Goal: Information Seeking & Learning: Learn about a topic

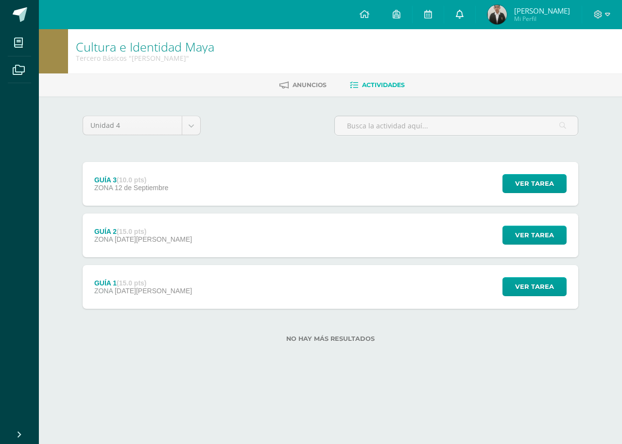
click at [470, 22] on link at bounding box center [459, 14] width 31 height 29
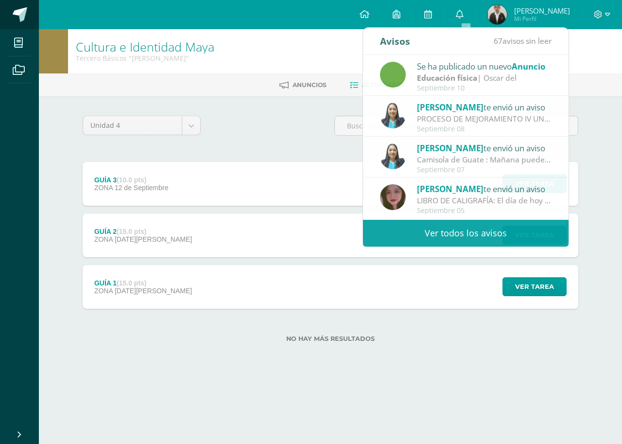
click at [2, 7] on link at bounding box center [19, 14] width 39 height 29
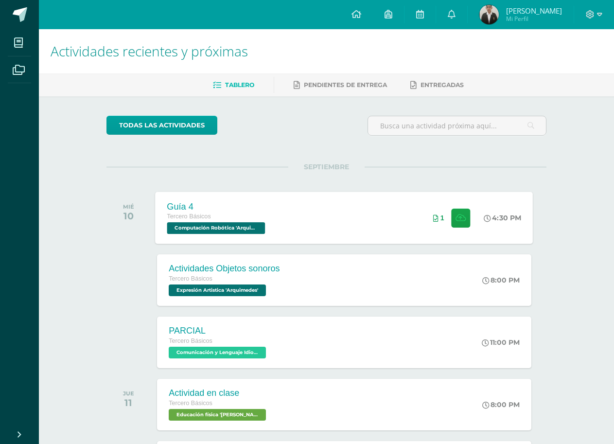
click at [380, 205] on div "Guía 4 Tercero Básicos Computación Robótica 'Arquimedes' 4:30 PM 1 Guía 4 Compu…" at bounding box center [345, 218] width 378 height 52
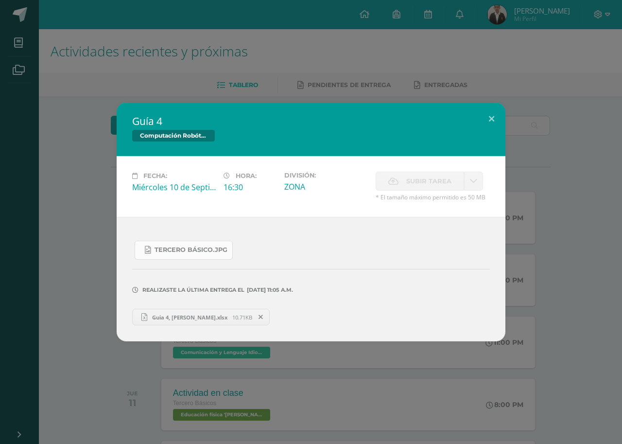
click at [200, 247] on span "Tercero Básico.jpg" at bounding box center [191, 250] width 73 height 8
click at [499, 123] on button at bounding box center [492, 119] width 28 height 33
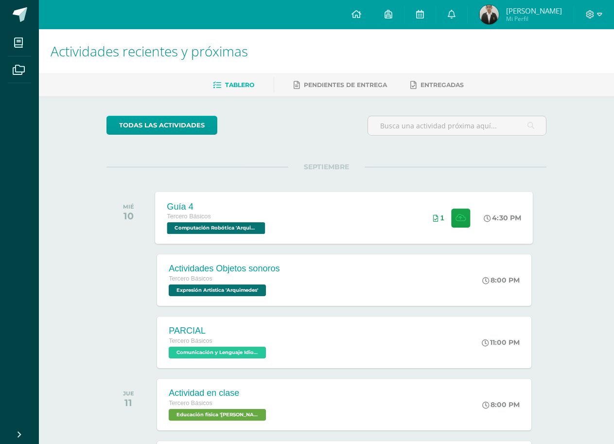
click at [441, 194] on div "1" at bounding box center [451, 218] width 61 height 52
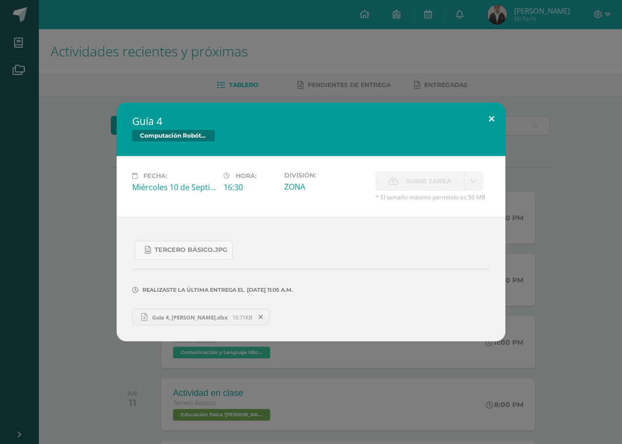
click at [502, 111] on button at bounding box center [492, 119] width 28 height 33
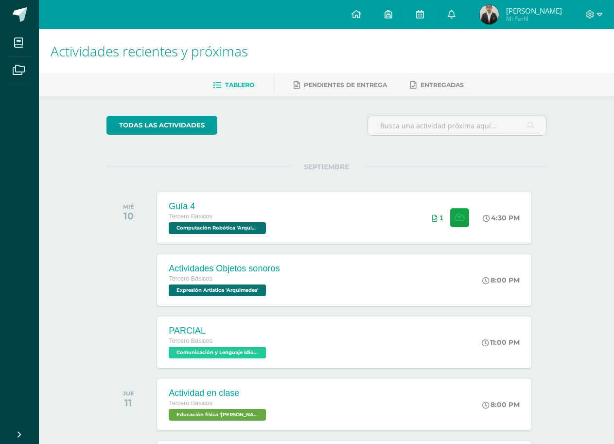
click at [255, 314] on div "SEPTIEMBRE MIÉ 10 Guía 4 Tercero Básicos Computación Robótica 'Arquimedes' 4:30…" at bounding box center [326, 361] width 440 height 389
click at [294, 273] on div "Actividades Objetos sonoros Tercero Básicos Expresión Artistica 'Arquimedes' 8:…" at bounding box center [345, 280] width 378 height 52
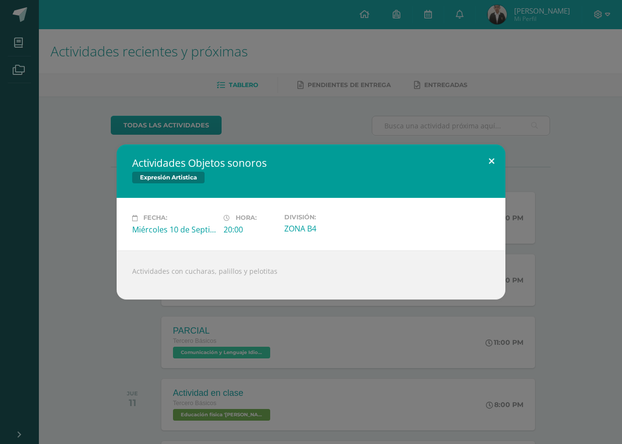
click at [487, 163] on button at bounding box center [492, 160] width 28 height 33
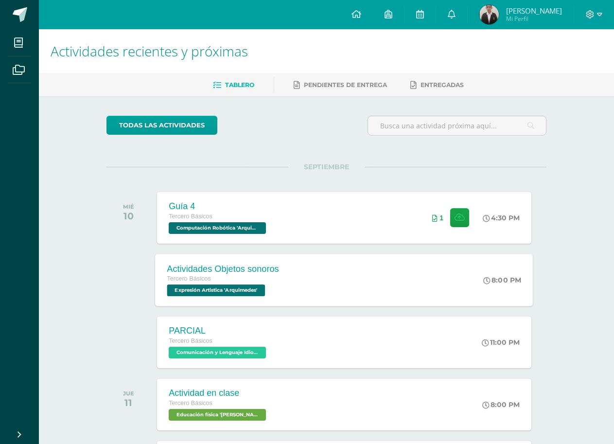
click at [369, 278] on div "Actividades Objetos sonoros Tercero Básicos Expresión Artistica 'Arquimedes' 8:…" at bounding box center [345, 280] width 378 height 52
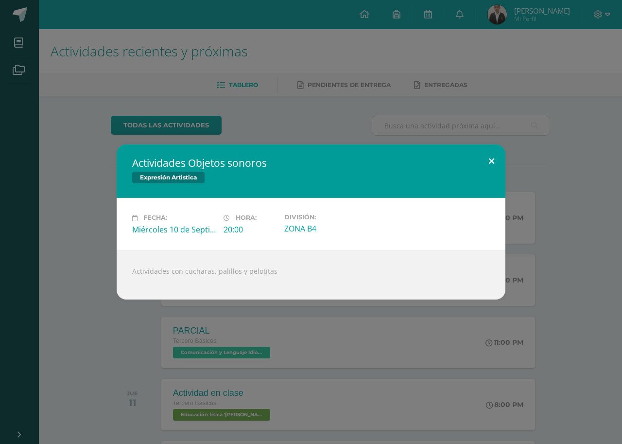
click at [495, 165] on button at bounding box center [492, 160] width 28 height 33
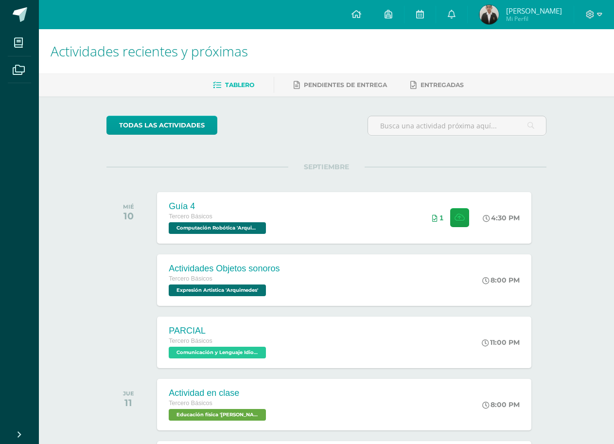
click at [334, 315] on div "PARCIAL Tercero Básicos Comunicación y Lenguaje Idioma Extranjero 'Arquimedes' …" at bounding box center [326, 342] width 440 height 54
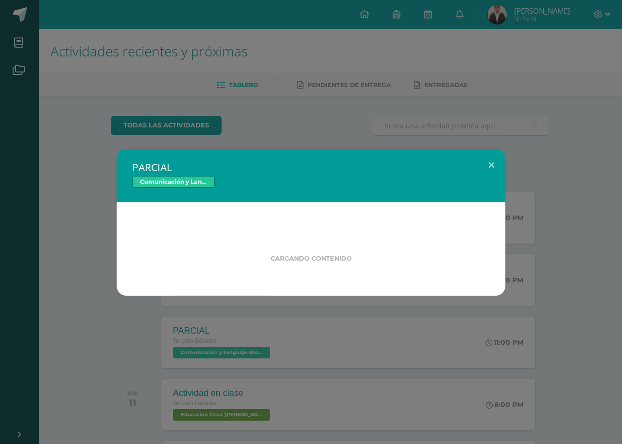
click at [340, 298] on div "PARCIAL Comunicación y Lenguaje Idioma Extranjero Cargando contenido Loading..." at bounding box center [311, 222] width 622 height 444
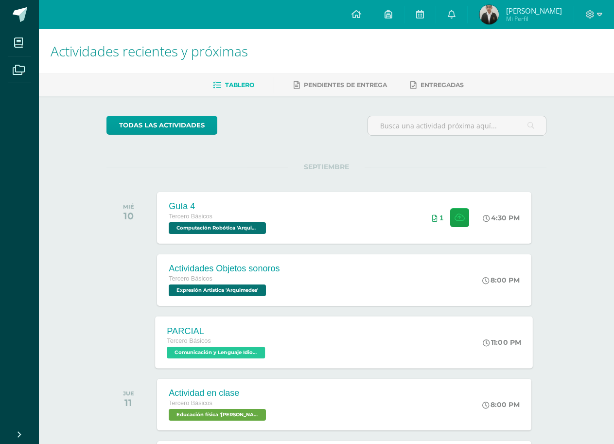
click at [260, 318] on div "PARCIAL Tercero Básicos Comunicación y Lenguaje Idioma Extranjero 'Arquimedes'" at bounding box center [218, 342] width 124 height 52
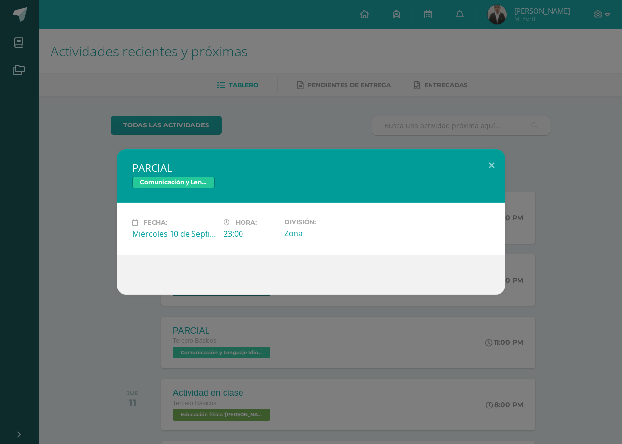
click at [493, 148] on div "PARCIAL Comunicación y Lenguaje Idioma Extranjero Fecha: Miércoles 10 de Septie…" at bounding box center [311, 222] width 622 height 444
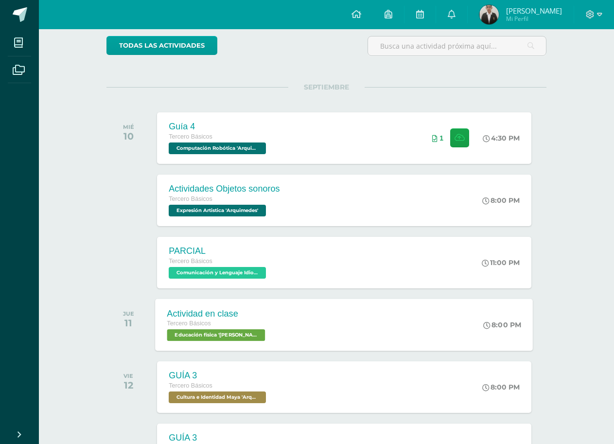
scroll to position [97, 0]
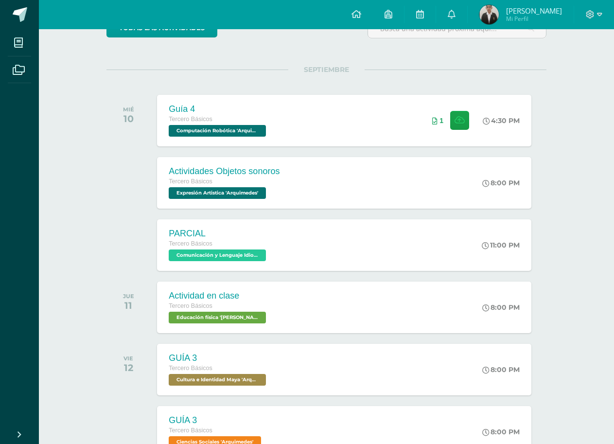
click at [279, 276] on div "SEPTIEMBRE MIÉ 10 Guía 4 Tercero Básicos Computación Robótica 'Arquimedes' 4:30…" at bounding box center [326, 264] width 440 height 389
click at [276, 287] on div "Actividad en clase Tercero Básicos Educación física 'Arquimedes'" at bounding box center [218, 307] width 124 height 52
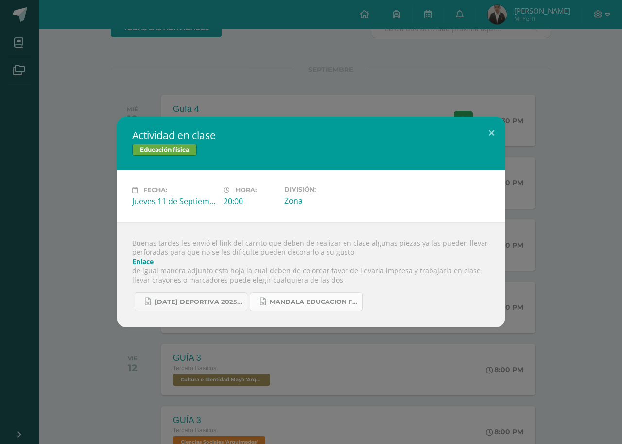
click at [293, 304] on span "Mandala educacion fisica 2.docx" at bounding box center [313, 302] width 87 height 8
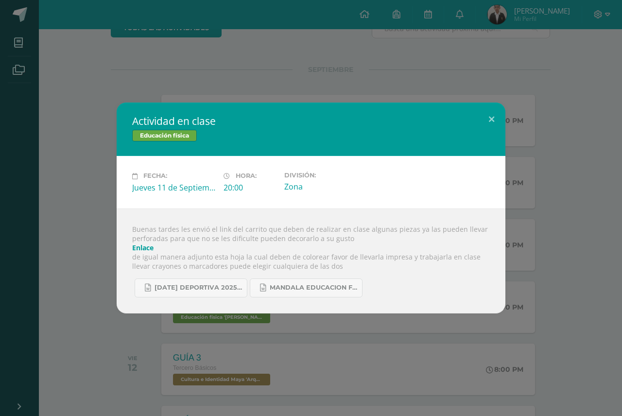
click at [0, 389] on div "Actividad en clase Educación física Fecha: Jueves 11 de Septiembre Hora: 20:00 …" at bounding box center [311, 208] width 622 height 416
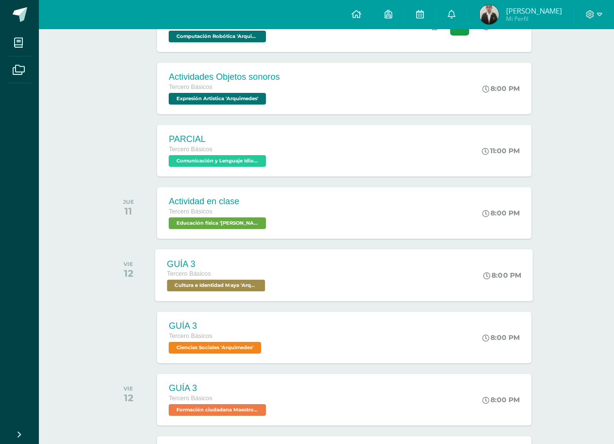
scroll to position [194, 0]
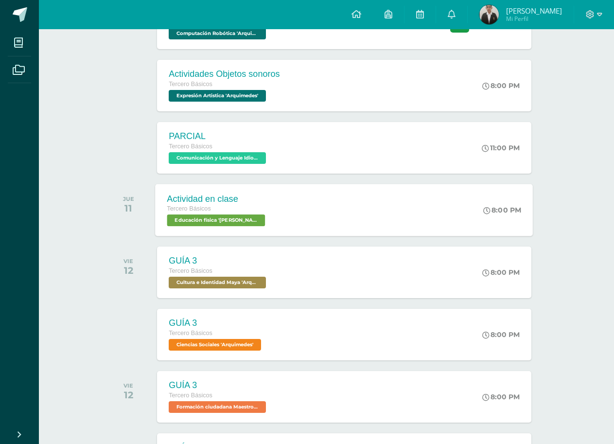
click at [255, 234] on div "Actividad en clase Tercero Básicos Educación física 'Arquimedes'" at bounding box center [218, 210] width 124 height 52
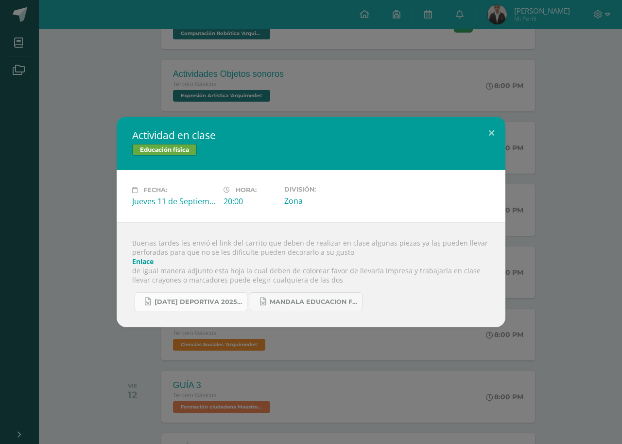
click at [159, 306] on link "Mañana deportiva 2025.docx" at bounding box center [191, 301] width 113 height 19
click at [338, 303] on span "Mandala educacion fisica 2.docx" at bounding box center [313, 302] width 87 height 8
click at [486, 134] on button at bounding box center [492, 133] width 28 height 33
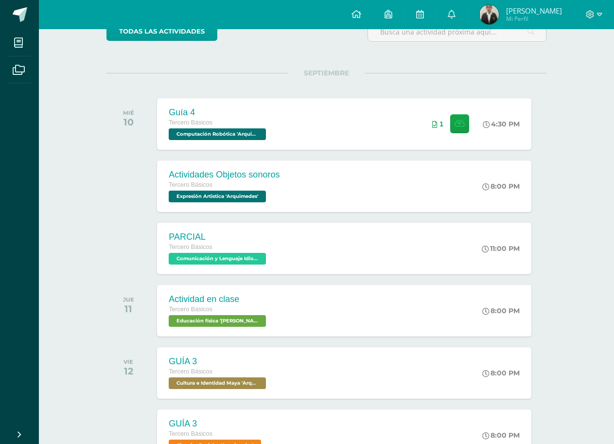
scroll to position [40, 0]
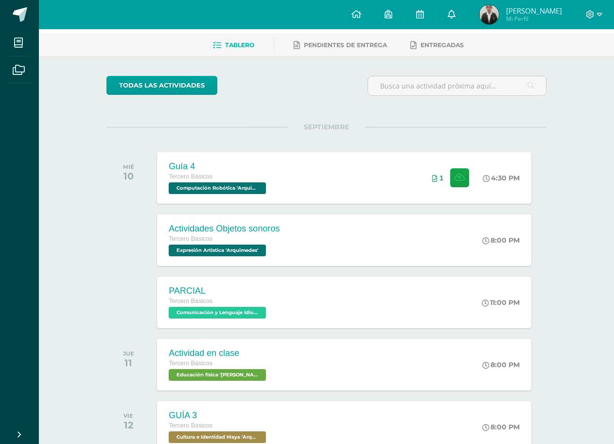
click at [451, 17] on link at bounding box center [451, 14] width 31 height 29
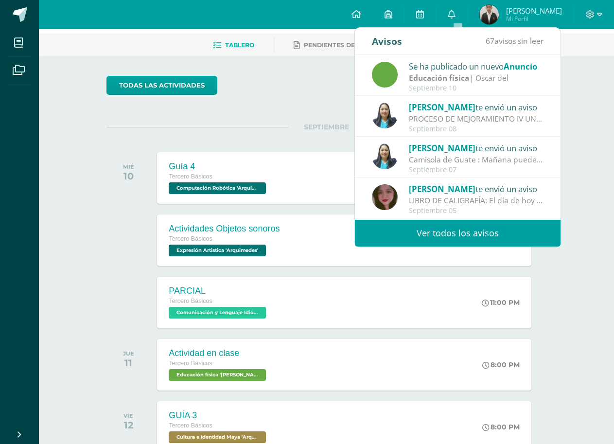
click at [132, 141] on div "SEPTIEMBRE MIÉ 10 Guía 4 Tercero Básicos Computación Robótica 'Arquimedes' 4:30…" at bounding box center [326, 166] width 440 height 78
click at [131, 140] on div "SEPTIEMBRE MIÉ 10 Guía 4 Tercero Básicos Computación Robótica 'Arquimedes' 4:30…" at bounding box center [326, 166] width 440 height 78
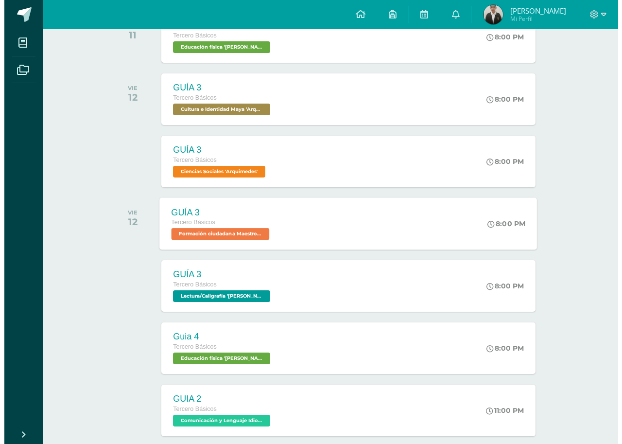
scroll to position [429, 0]
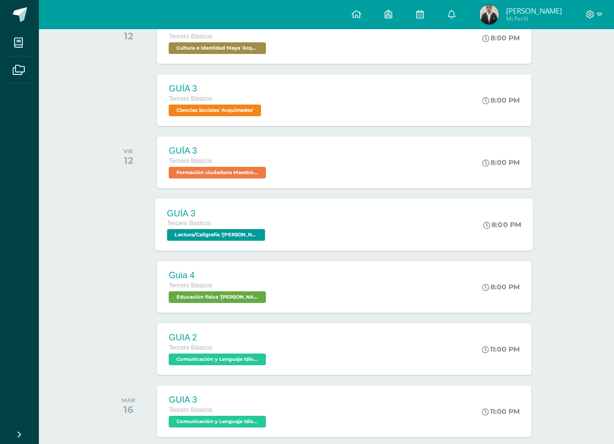
drag, startPoint x: 224, startPoint y: 242, endPoint x: 224, endPoint y: 235, distance: 7.3
click at [224, 240] on div "GUÍA 3 Tercero Básicos Lectura/Caligrafía 'Arquimedes'" at bounding box center [218, 224] width 124 height 52
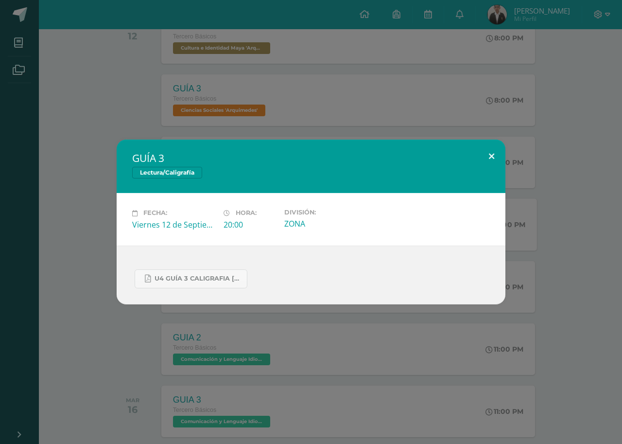
click at [498, 146] on button at bounding box center [492, 155] width 28 height 33
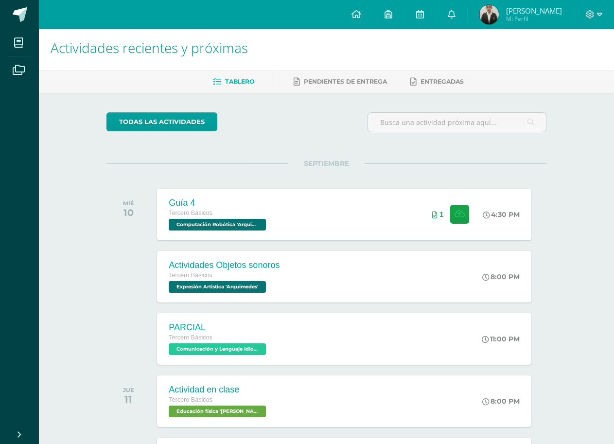
scroll to position [0, 0]
